Goal: Information Seeking & Learning: Understand process/instructions

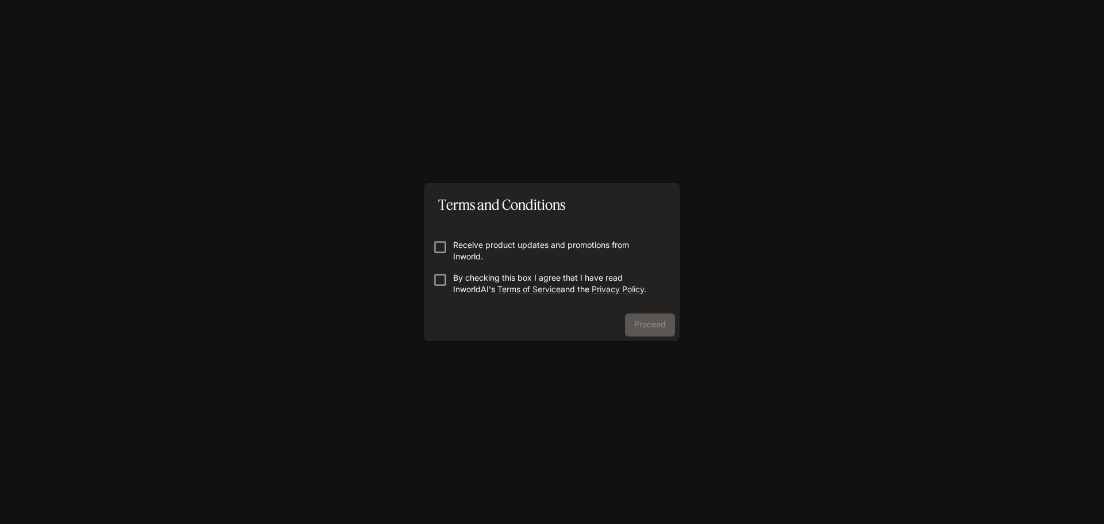
click at [467, 245] on p "Receive product updates and promotions from Inworld." at bounding box center [556, 250] width 207 height 23
click at [458, 274] on p "By checking this box I agree that I have read InworldAI's Terms of Service and …" at bounding box center [556, 283] width 207 height 23
click at [478, 247] on p "Receive product updates and promotions from Inworld." at bounding box center [556, 250] width 207 height 23
click at [647, 321] on button "Proceed" at bounding box center [650, 324] width 50 height 23
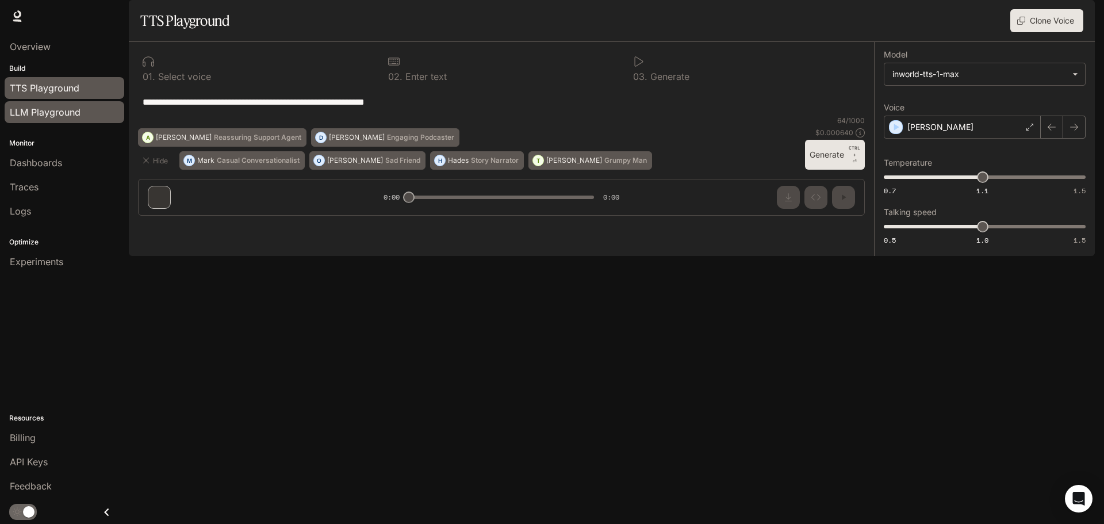
click at [64, 112] on span "LLM Playground" at bounding box center [45, 112] width 71 height 14
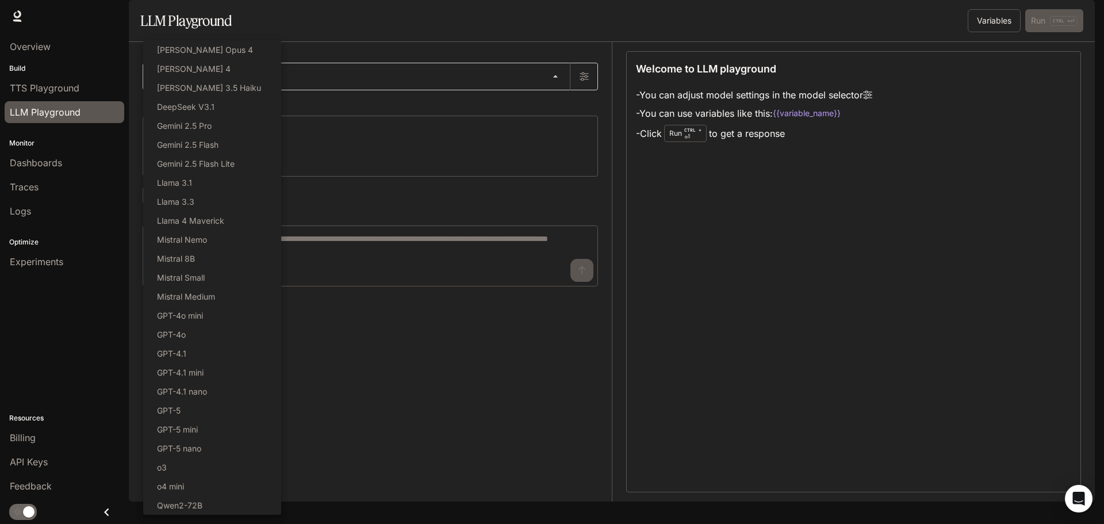
click at [186, 101] on body "Skip to main content Runtime Runtime Documentation Documentation Portal Overvie…" at bounding box center [552, 262] width 1104 height 524
click at [357, 128] on div at bounding box center [552, 262] width 1104 height 524
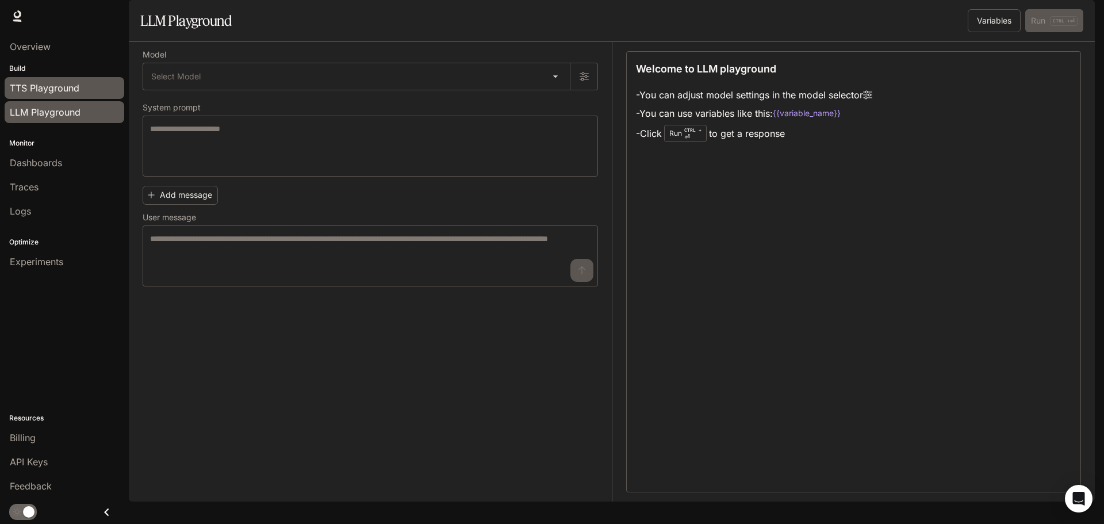
click at [72, 94] on span "TTS Playground" at bounding box center [45, 88] width 70 height 14
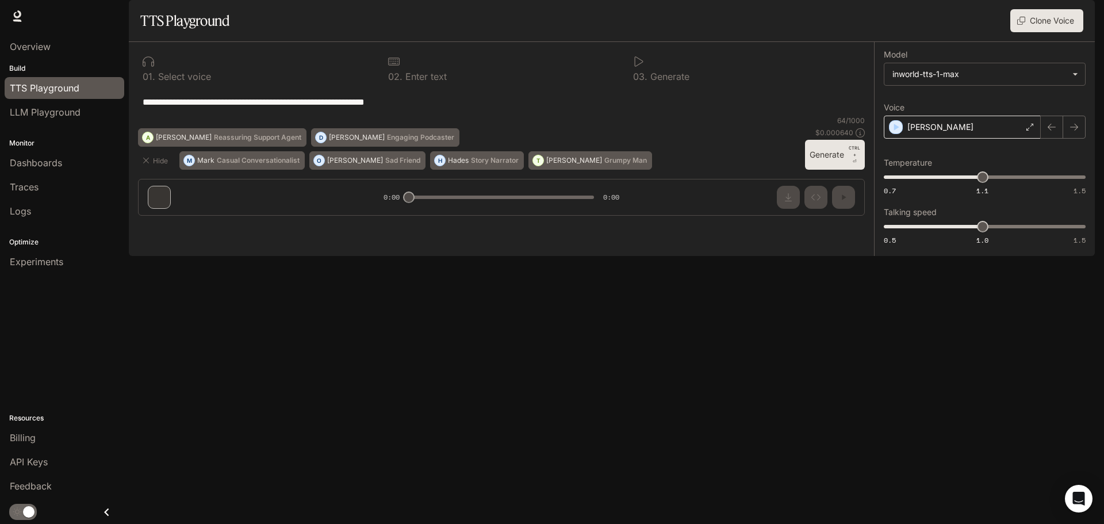
click at [1020, 139] on div "[PERSON_NAME]" at bounding box center [962, 127] width 157 height 23
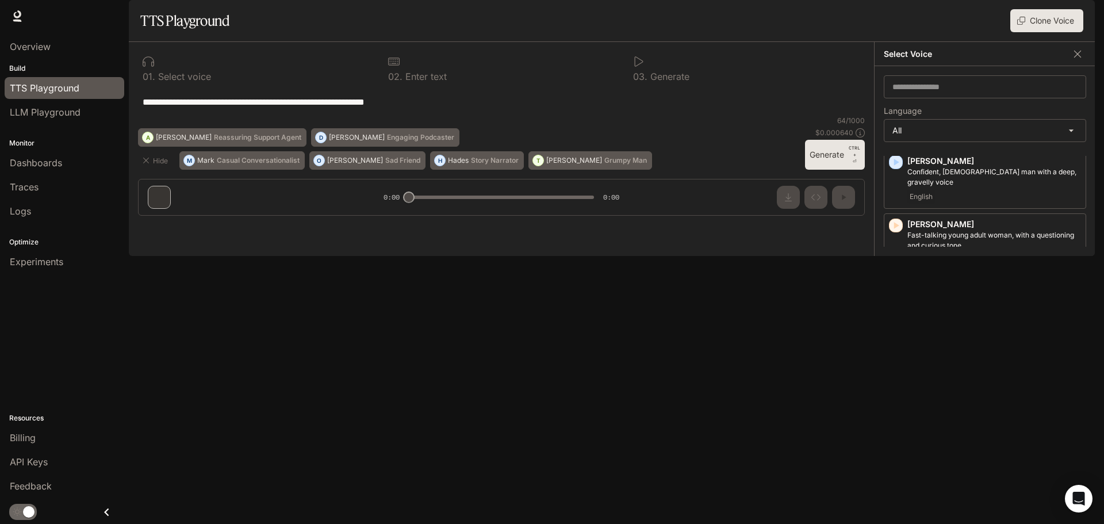
scroll to position [2299, 0]
click at [1019, 25] on icon "button" at bounding box center [1021, 21] width 8 height 8
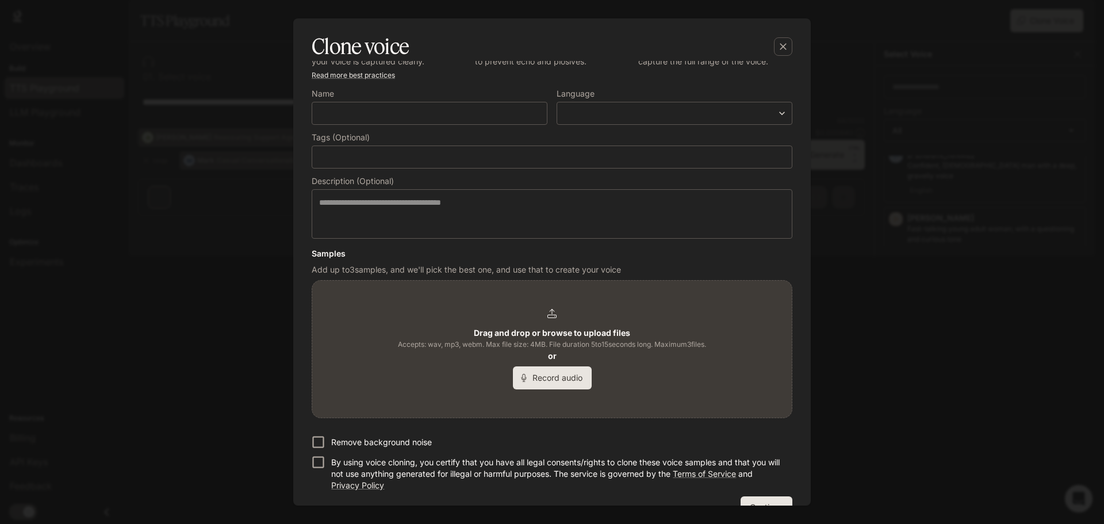
scroll to position [57, 0]
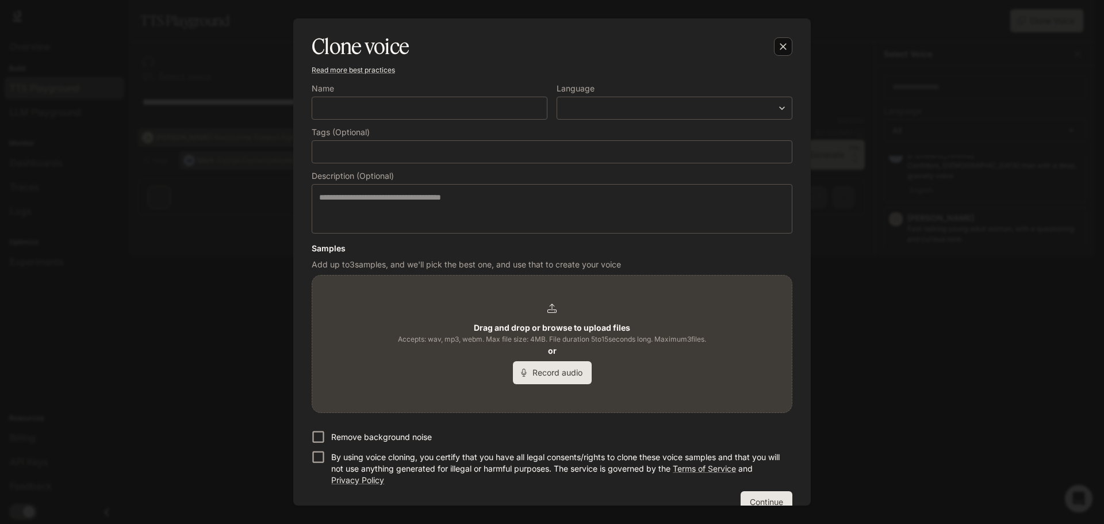
click at [781, 52] on div "button" at bounding box center [783, 46] width 18 height 18
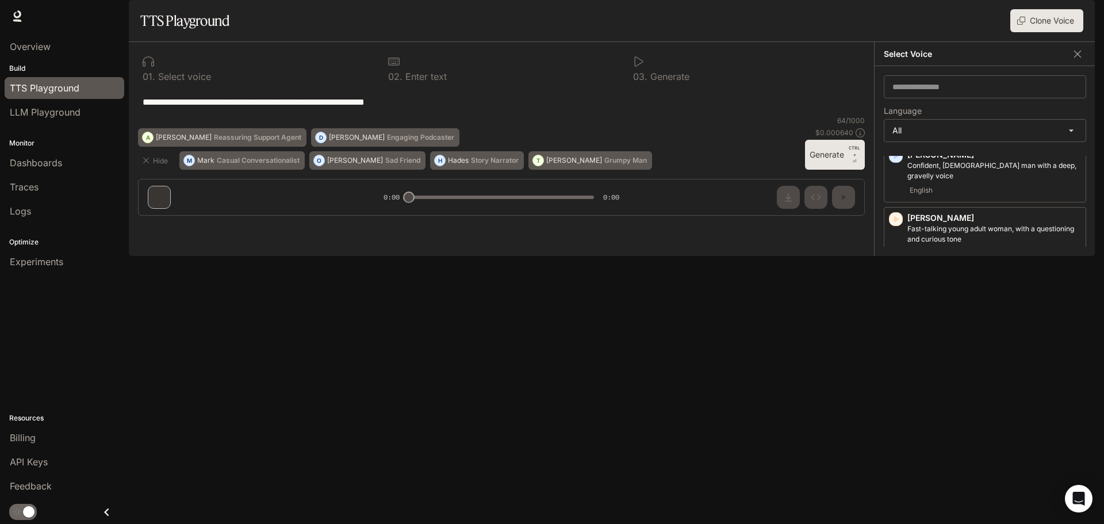
drag, startPoint x: 450, startPoint y: 136, endPoint x: 63, endPoint y: 148, distance: 386.5
click at [129, 148] on main "**********" at bounding box center [612, 128] width 966 height 256
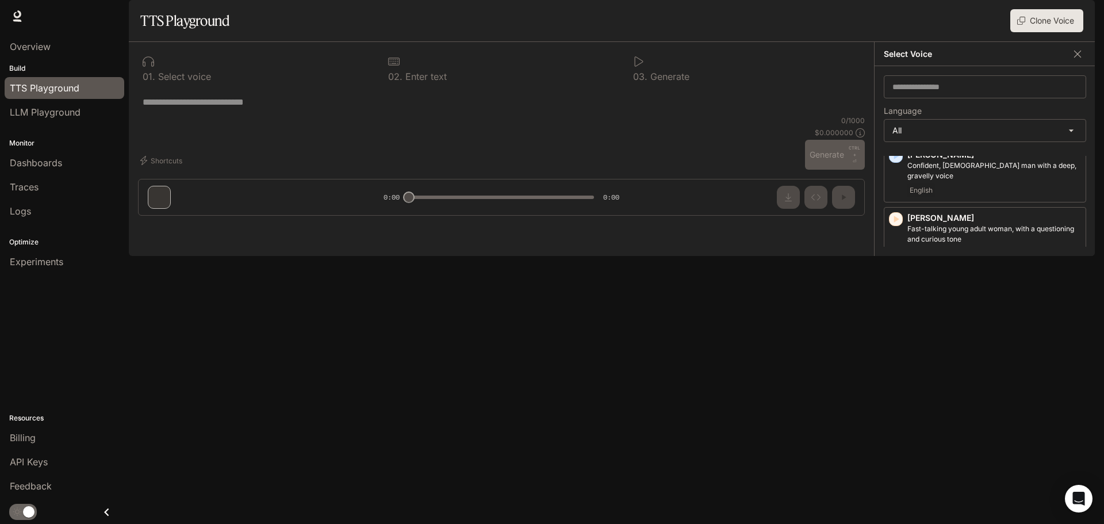
click at [158, 225] on div "0 1 . Select voice 0 2 . Enter text 0 3 . Generate * ​ Shortcuts 0 / 1000 $ 0.0…" at bounding box center [501, 133] width 745 height 183
drag, startPoint x: 410, startPoint y: 485, endPoint x: 433, endPoint y: 486, distance: 23.0
click at [437, 225] on div "0 1 . Select voice 0 2 . Enter text 0 3 . Generate * ​ Shortcuts 0 / 1000 $ 0.0…" at bounding box center [501, 133] width 745 height 183
click at [164, 170] on button "Shortcuts" at bounding box center [162, 160] width 49 height 18
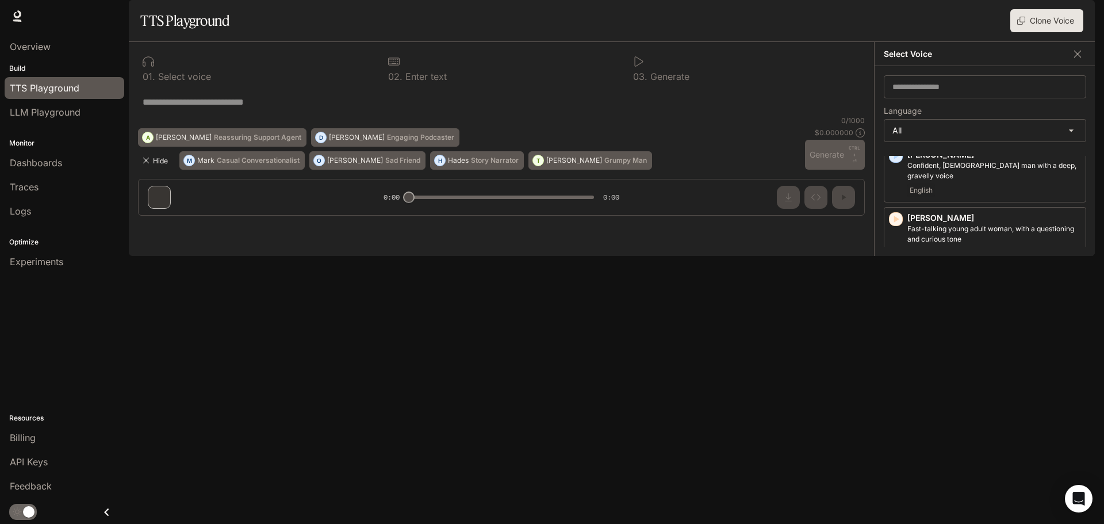
click at [158, 170] on button "Hide" at bounding box center [156, 160] width 37 height 18
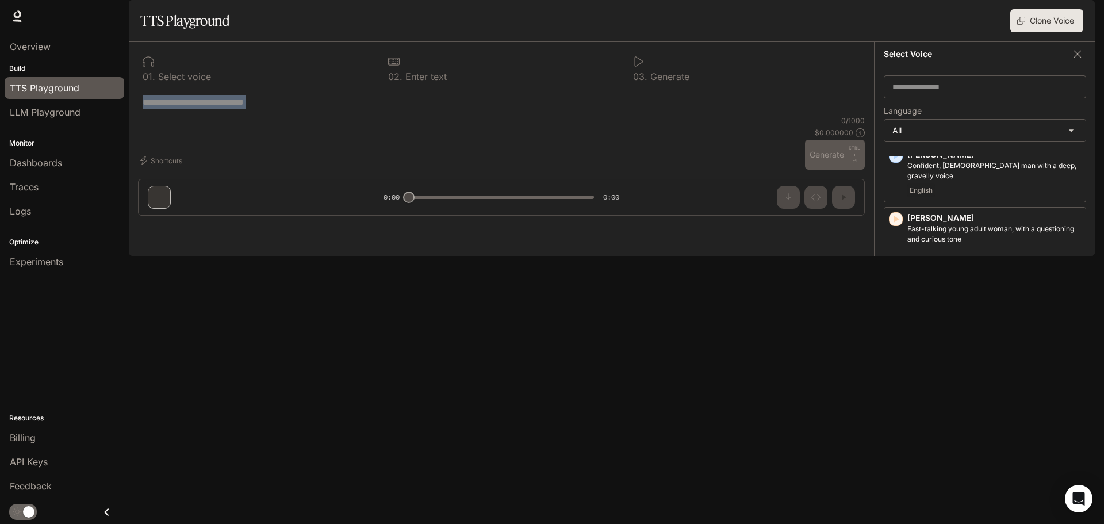
click at [217, 116] on div "* ​" at bounding box center [501, 102] width 727 height 28
click at [195, 109] on textarea at bounding box center [501, 101] width 717 height 13
paste textarea "**********"
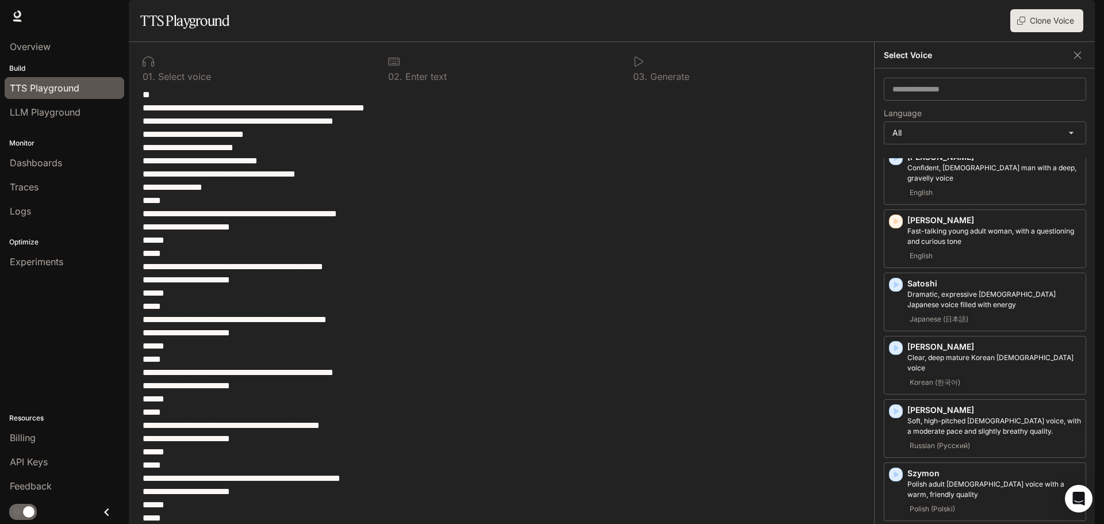
scroll to position [126, 0]
type textarea "**********"
click at [42, 263] on span "Experiments" at bounding box center [36, 262] width 53 height 14
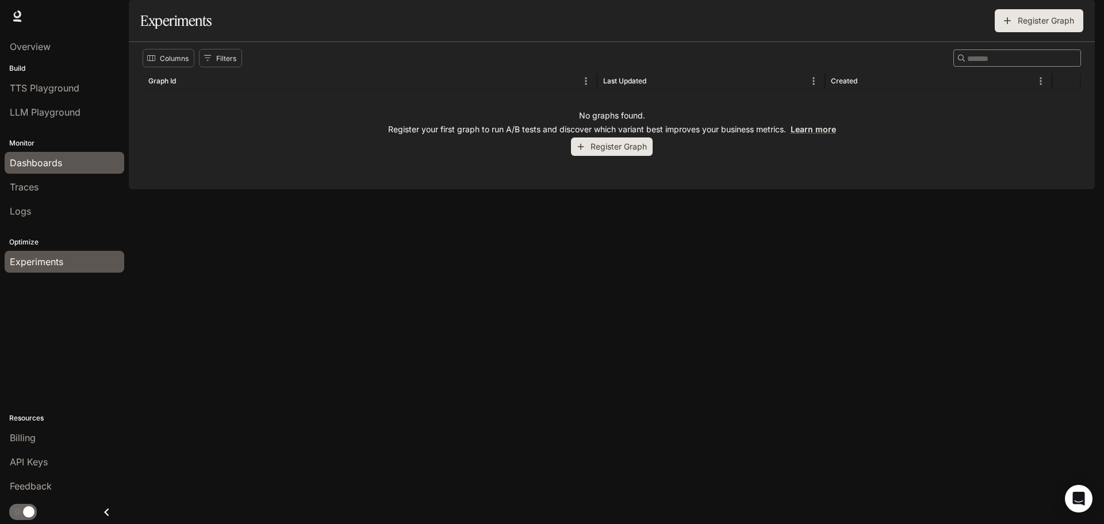
click at [30, 162] on span "Dashboards" at bounding box center [36, 163] width 52 height 14
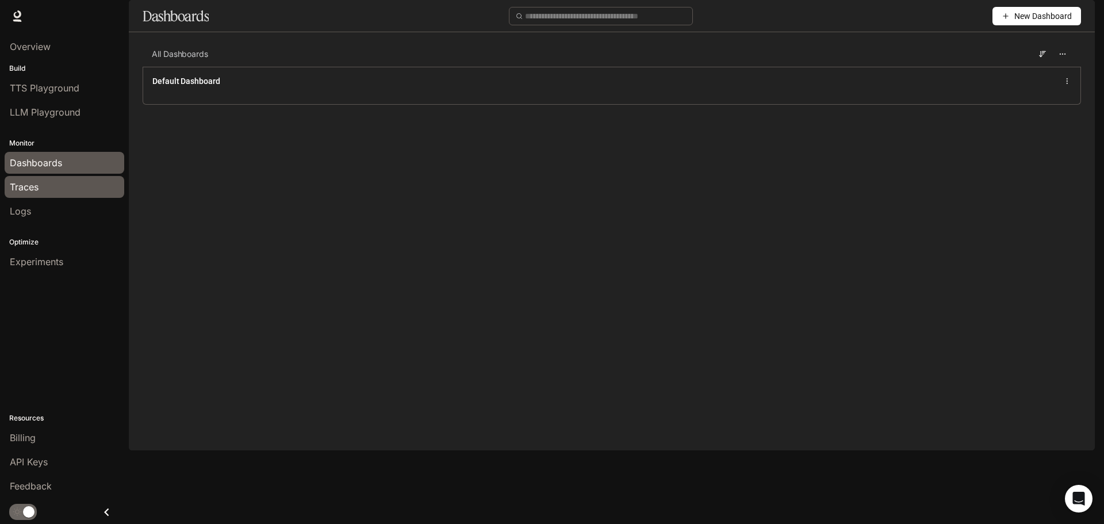
click at [44, 190] on div "Traces" at bounding box center [64, 187] width 109 height 14
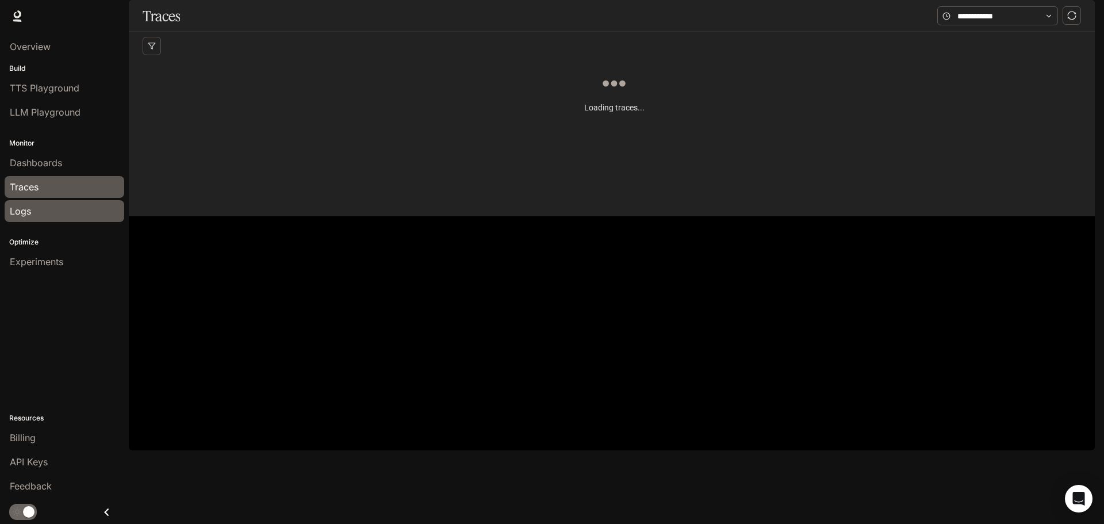
click at [32, 209] on div "Logs" at bounding box center [64, 211] width 109 height 14
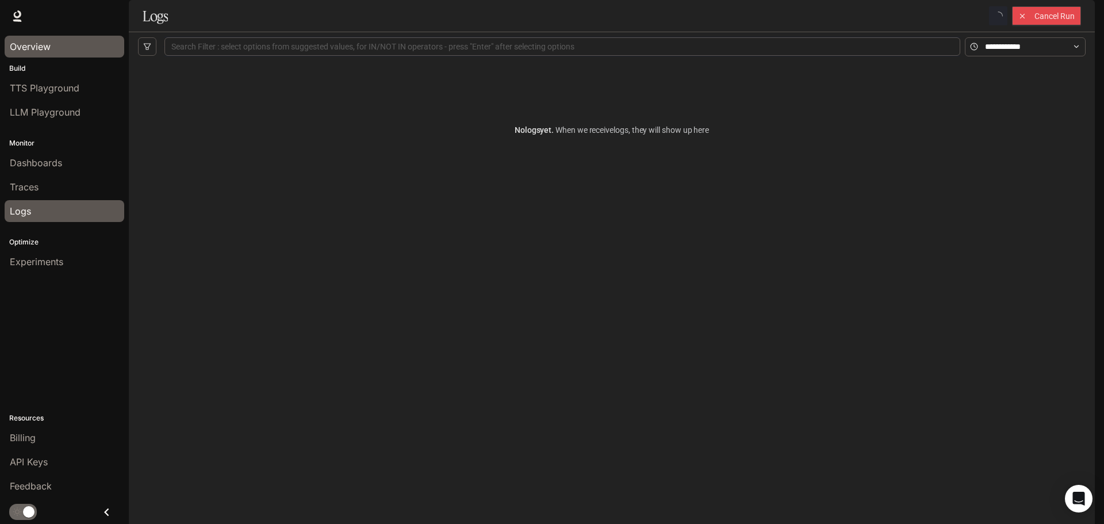
click at [37, 49] on span "Overview" at bounding box center [30, 47] width 41 height 14
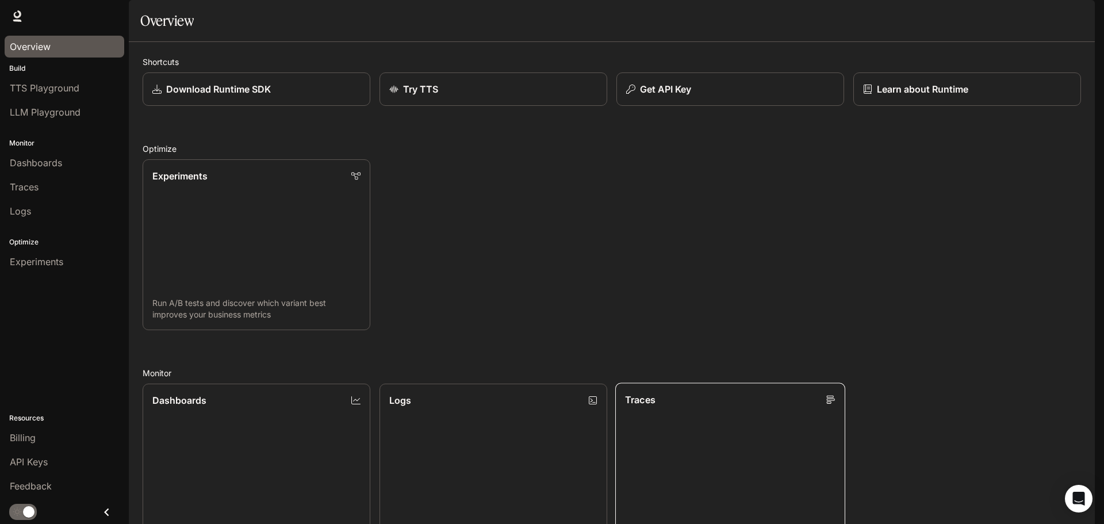
scroll to position [306, 0]
click at [41, 86] on span "TTS Playground" at bounding box center [45, 88] width 70 height 14
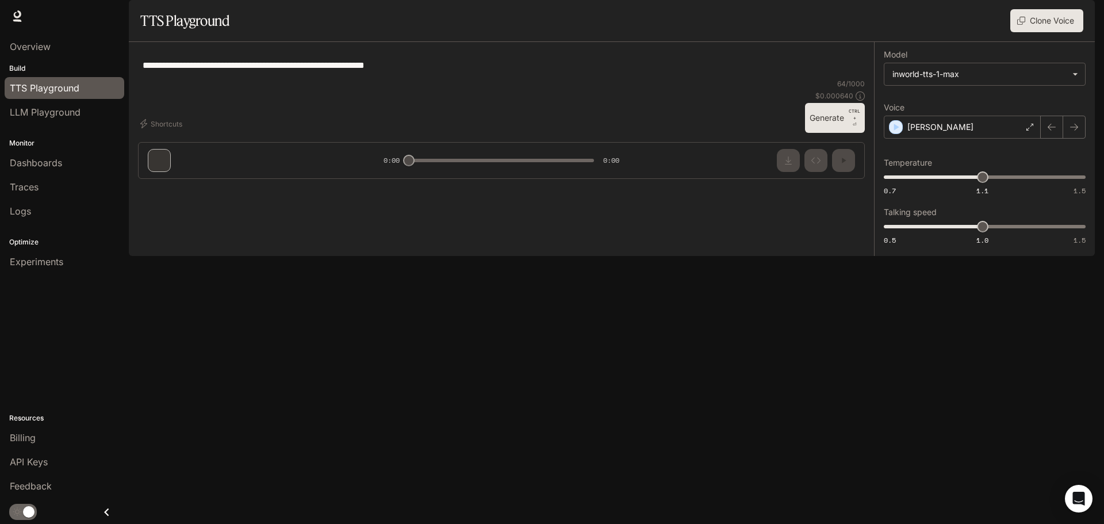
type textarea "**********"
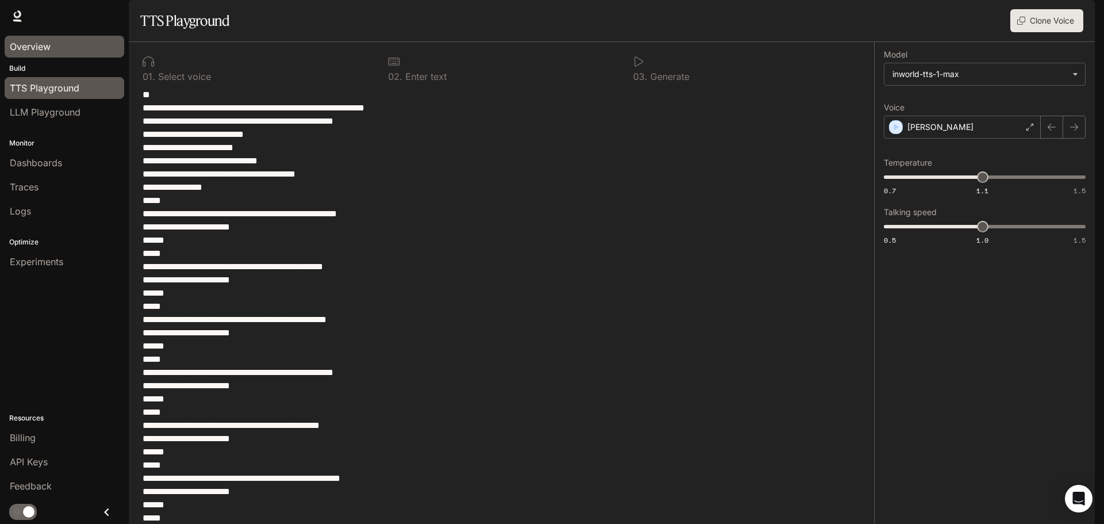
click at [33, 51] on span "Overview" at bounding box center [30, 47] width 41 height 14
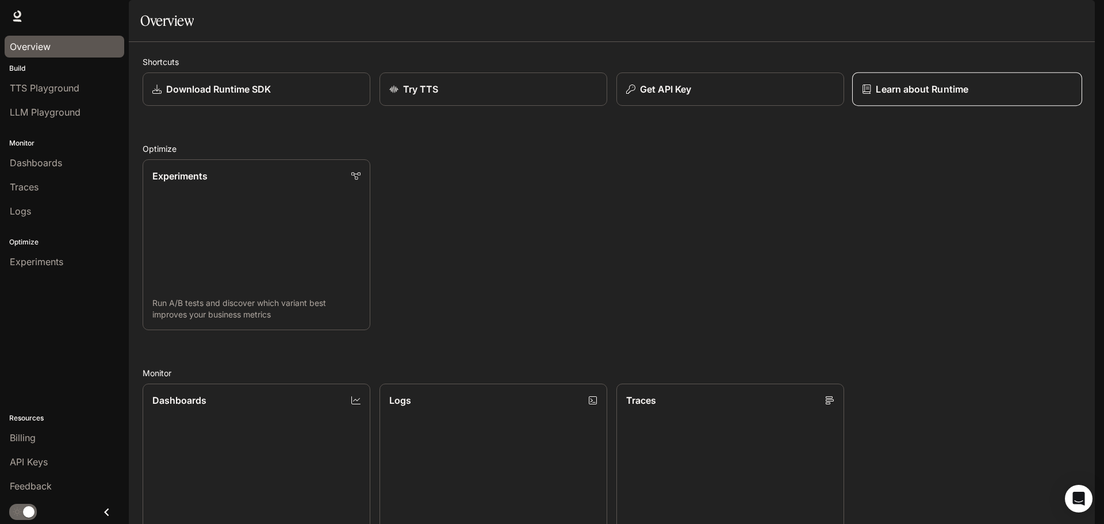
click at [885, 96] on p "Learn about Runtime" at bounding box center [921, 89] width 93 height 14
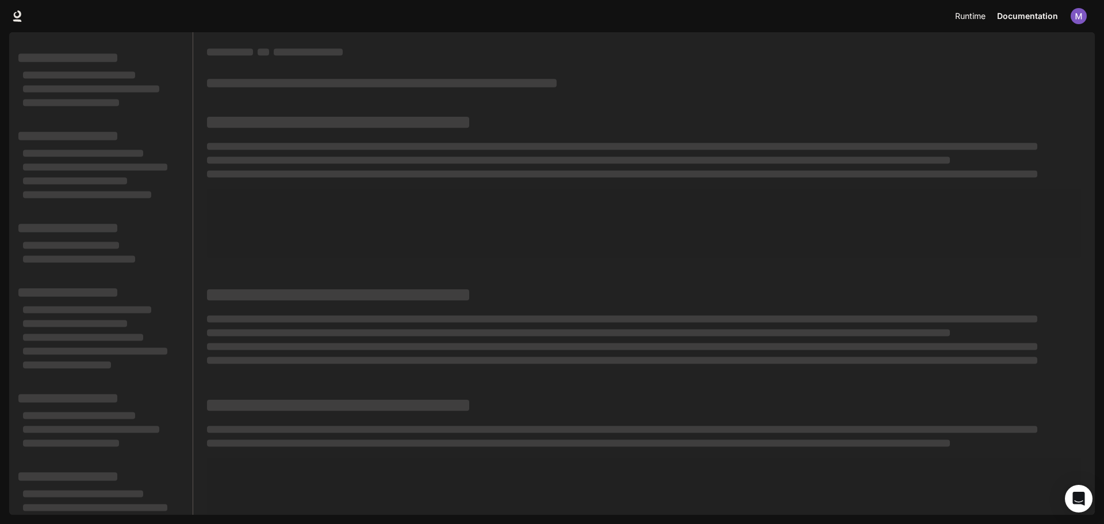
click at [970, 15] on span "Runtime" at bounding box center [970, 16] width 30 height 14
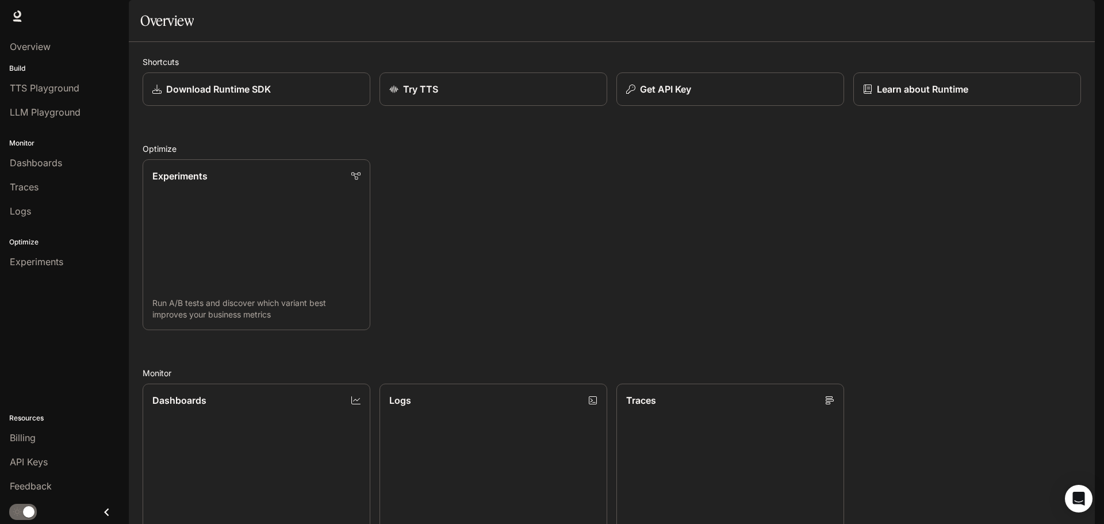
click at [1019, 17] on span "Documentation" at bounding box center [1027, 16] width 57 height 14
